Goal: Transaction & Acquisition: Purchase product/service

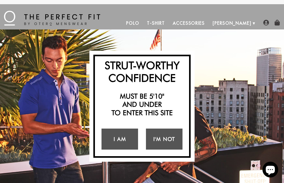
click at [117, 136] on link "I Am" at bounding box center [119, 138] width 36 height 21
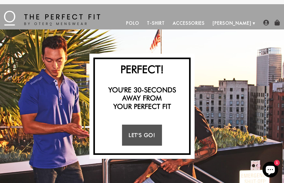
click at [144, 125] on link "Let's Go!" at bounding box center [142, 134] width 40 height 21
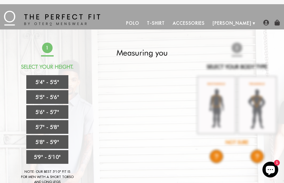
click at [61, 82] on link "5'4" - 5'5"" at bounding box center [47, 82] width 42 height 14
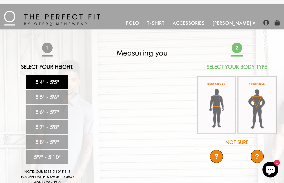
click at [226, 117] on img at bounding box center [216, 105] width 39 height 58
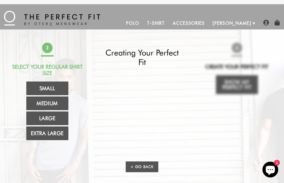
click at [59, 104] on link "Medium" at bounding box center [47, 103] width 42 height 14
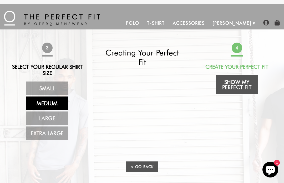
click at [239, 84] on link "Show My Perfect Fit" at bounding box center [237, 84] width 42 height 19
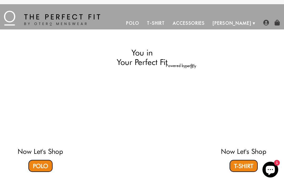
select select "M"
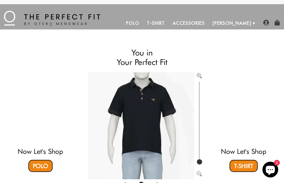
click at [168, 21] on link "T-Shirt" at bounding box center [155, 23] width 25 height 13
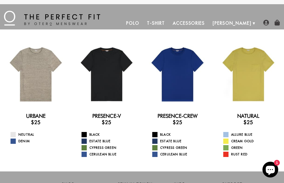
click at [178, 79] on div at bounding box center [177, 75] width 64 height 64
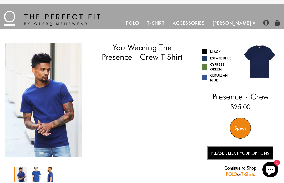
select select "M"
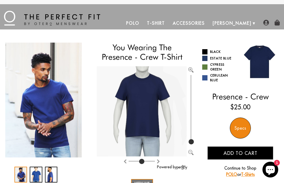
click at [205, 51] on span at bounding box center [204, 51] width 5 height 5
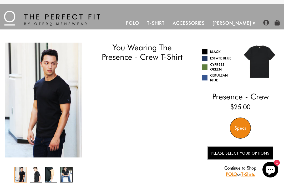
select select "M"
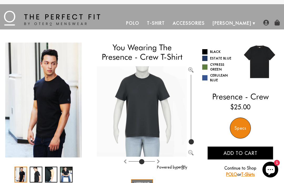
click at [229, 60] on link "Estate Blue" at bounding box center [219, 58] width 34 height 5
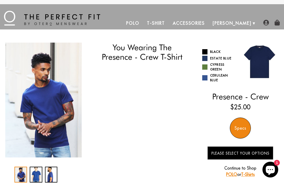
select select "M"
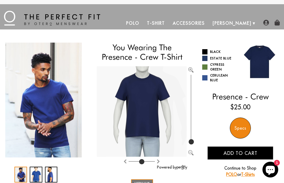
click at [215, 74] on link "Cerulean Blue" at bounding box center [219, 77] width 34 height 9
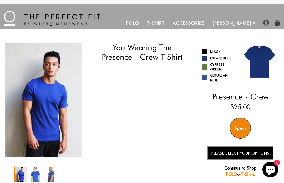
select select "M"
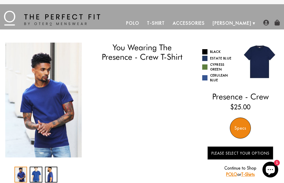
select select "M"
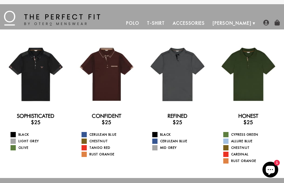
click at [176, 72] on div at bounding box center [177, 75] width 64 height 64
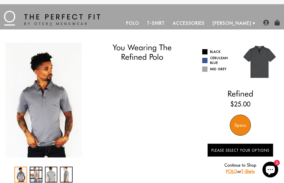
select select "M"
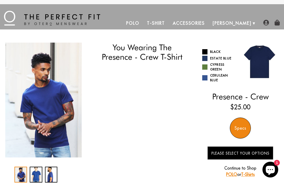
select select "M"
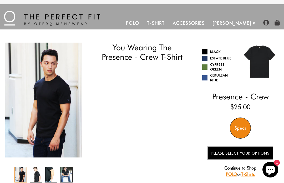
select select "M"
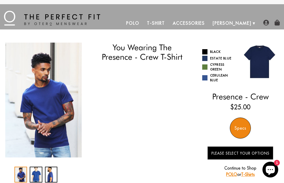
select select "M"
